Goal: Transaction & Acquisition: Purchase product/service

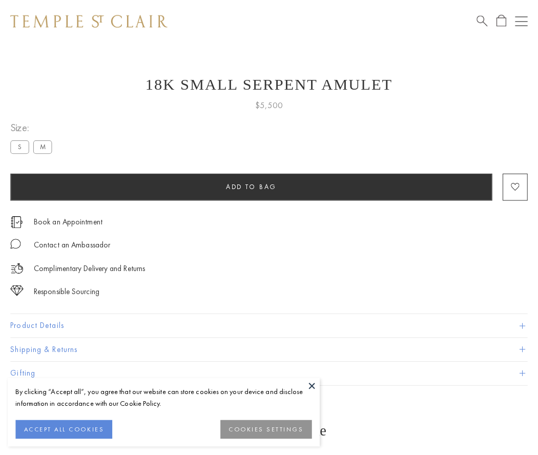
scroll to position [12, 0]
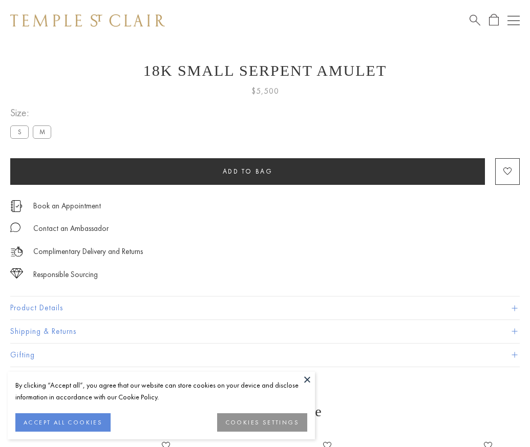
click at [247, 171] on span "Add to bag" at bounding box center [248, 171] width 50 height 9
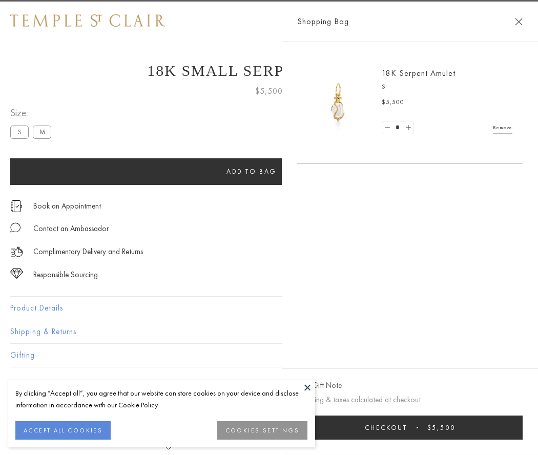
click at [522, 427] on button "Checkout $5,500" at bounding box center [409, 427] width 225 height 24
